Goal: Task Accomplishment & Management: Manage account settings

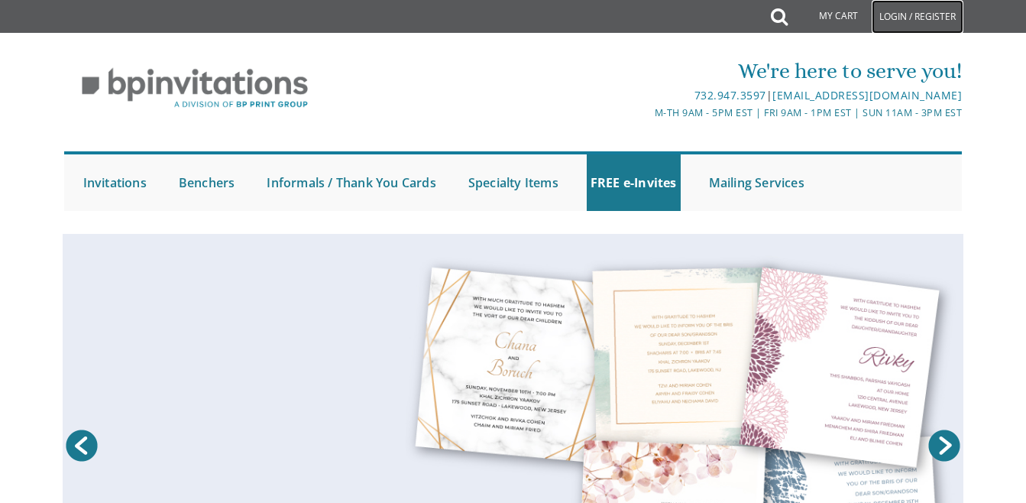
click at [895, 16] on link "Login / Register" at bounding box center [918, 17] width 92 height 34
click at [904, 18] on link "Login / Register" at bounding box center [918, 17] width 92 height 34
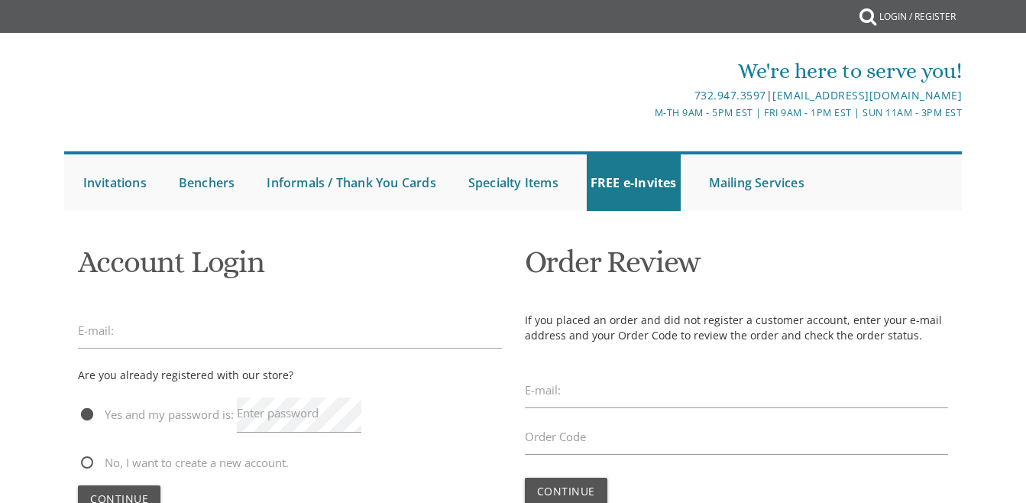
click at [118, 351] on div "E-mail:" at bounding box center [289, 333] width 423 height 41
click at [118, 350] on div "E-mail:" at bounding box center [289, 333] width 423 height 41
click at [122, 343] on input "email" at bounding box center [289, 330] width 423 height 35
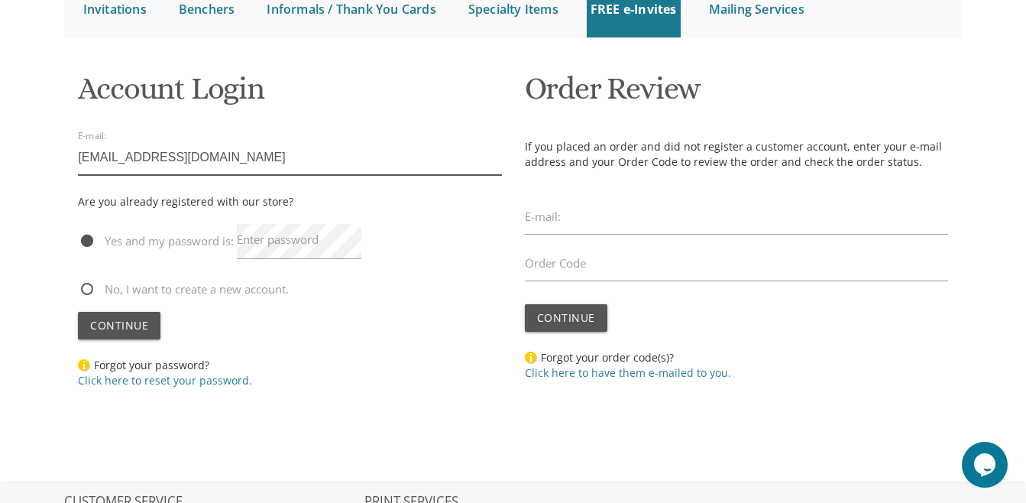
type input "nursebrkwtz@yahoo.com"
click at [93, 291] on span "No, I want to create a new account." at bounding box center [183, 289] width 211 height 19
click at [88, 291] on input "No, I want to create a new account." at bounding box center [83, 288] width 10 height 10
radio input "true"
click at [89, 291] on span "No, I want to create a new account." at bounding box center [183, 289] width 211 height 19
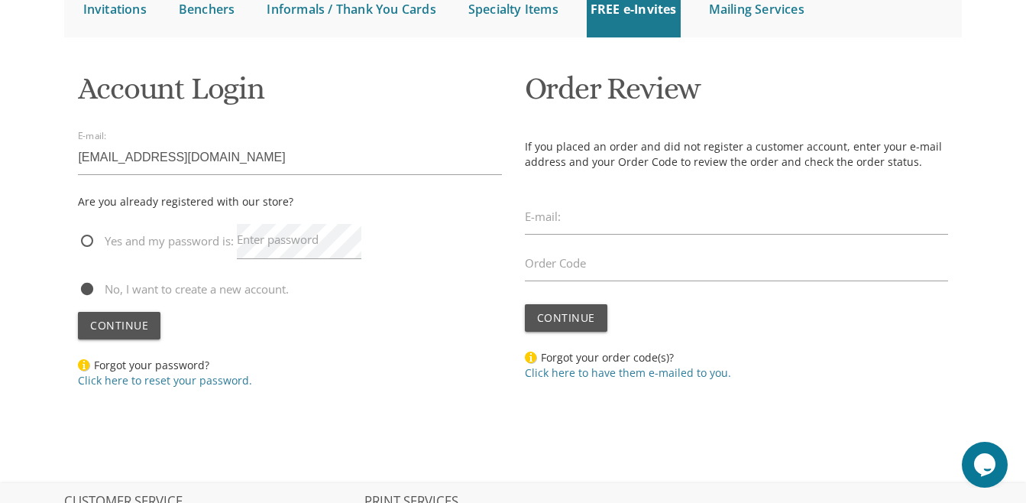
click at [88, 291] on input "No, I want to create a new account." at bounding box center [83, 288] width 10 height 10
click at [103, 316] on button "Continue" at bounding box center [119, 326] width 83 height 28
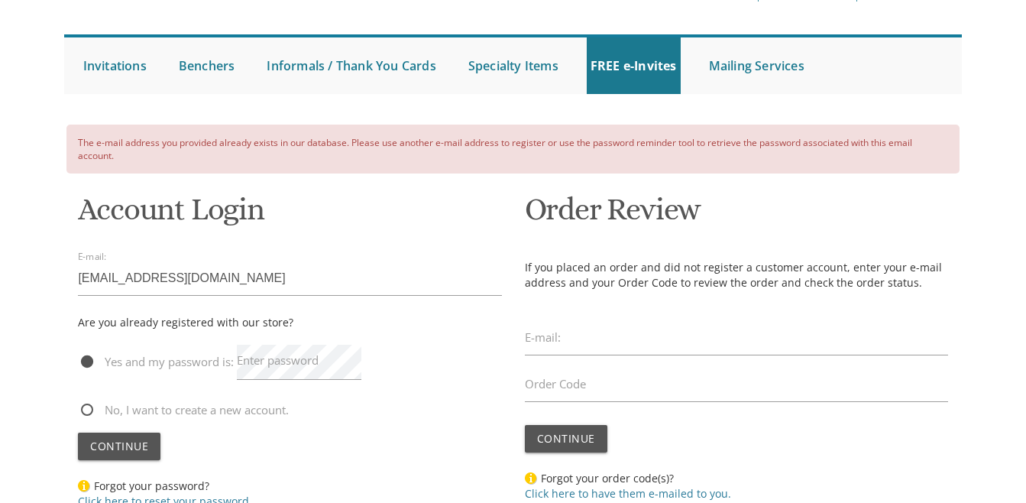
scroll to position [114, 0]
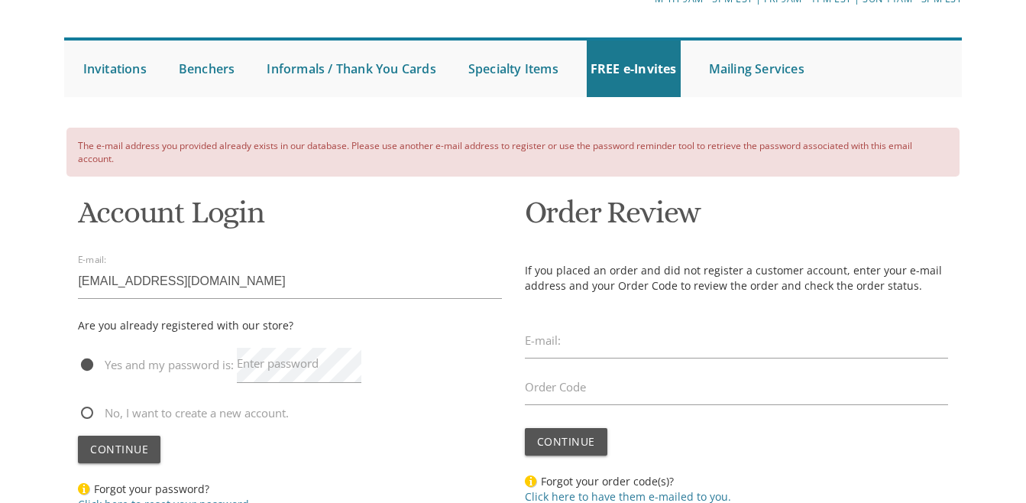
click at [288, 365] on label "Enter password" at bounding box center [278, 363] width 82 height 16
click at [78, 436] on button "Continue" at bounding box center [119, 450] width 83 height 28
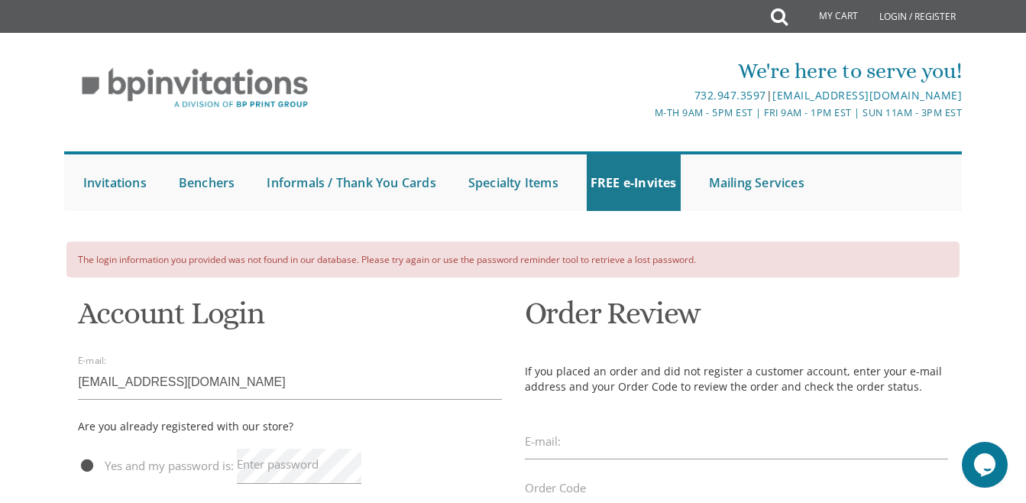
click at [266, 459] on label "Enter password" at bounding box center [278, 464] width 82 height 16
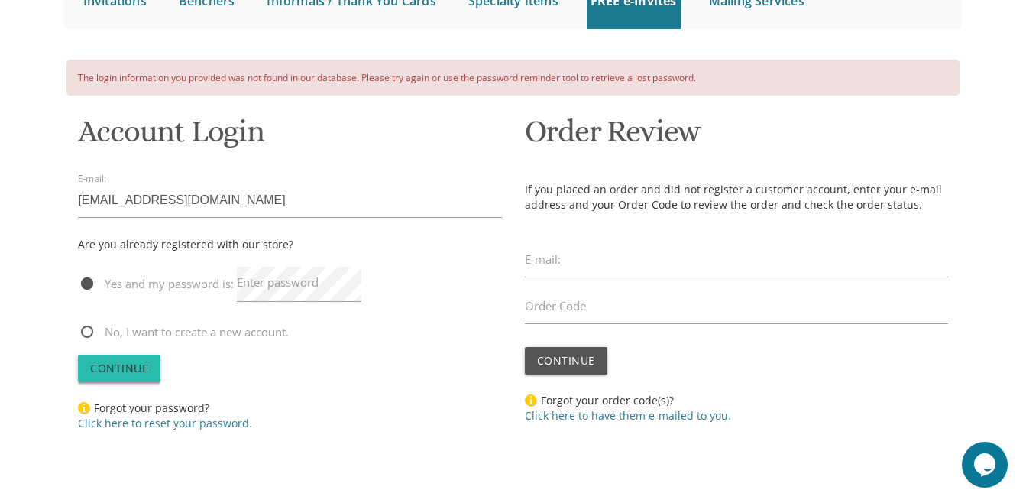
scroll to position [183, 0]
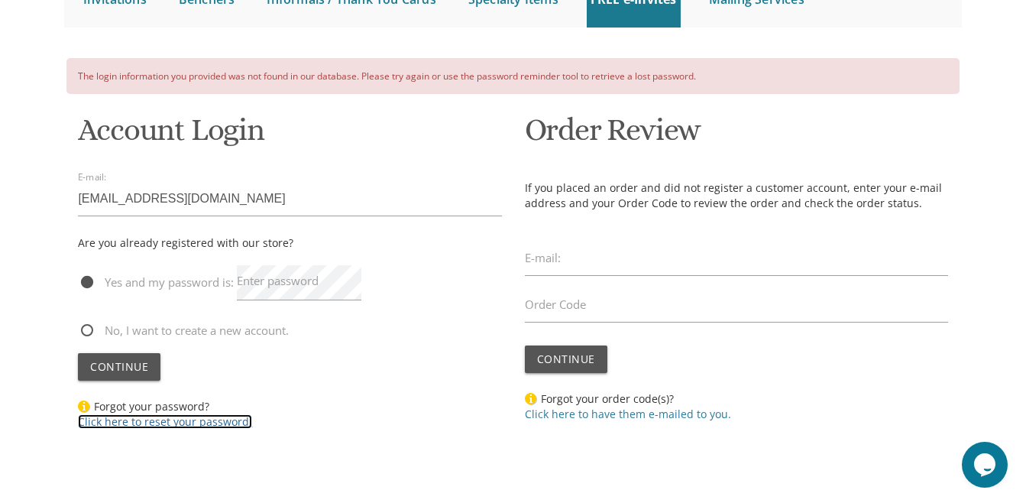
click at [167, 423] on link "Click here to reset your password." at bounding box center [165, 421] width 174 height 15
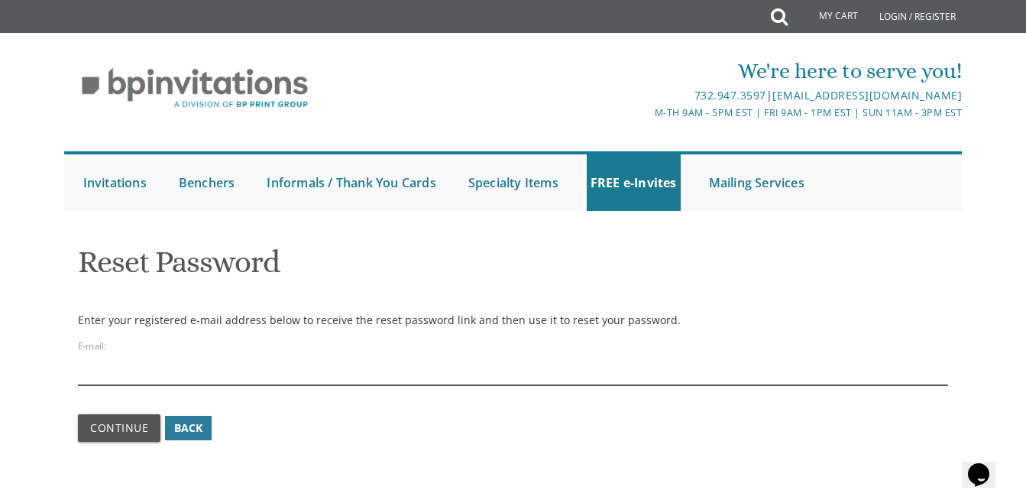
click at [167, 369] on input "email" at bounding box center [512, 367] width 869 height 35
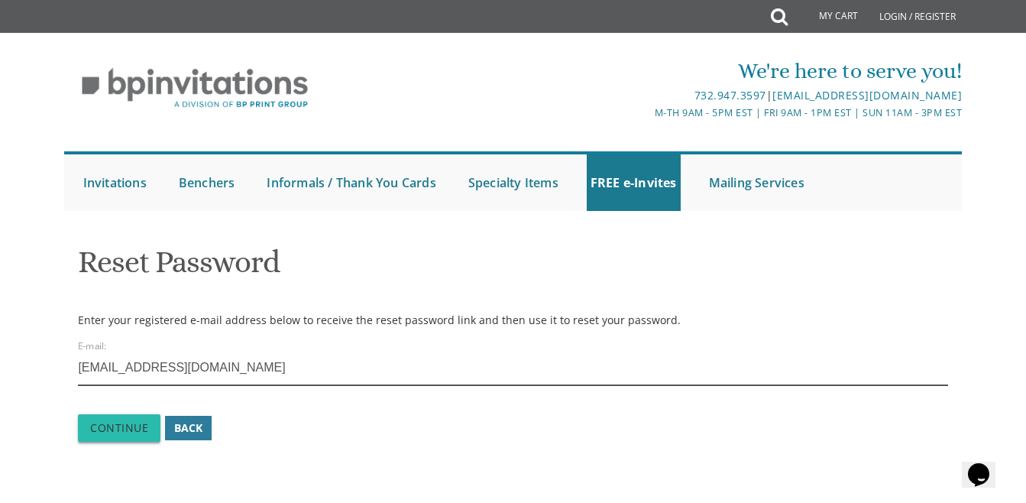
type input "[EMAIL_ADDRESS][DOMAIN_NAME]"
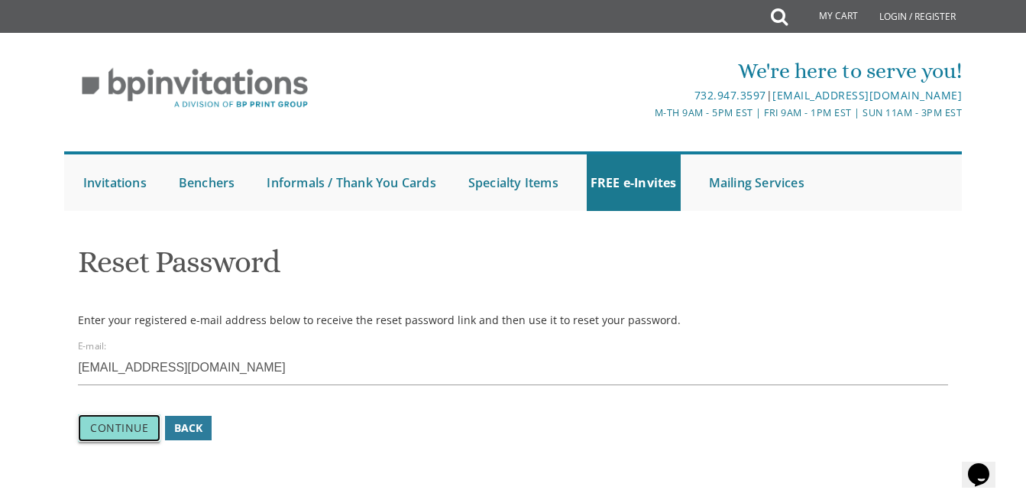
click at [129, 432] on span "Continue" at bounding box center [119, 427] width 58 height 15
